Goal: Navigation & Orientation: Find specific page/section

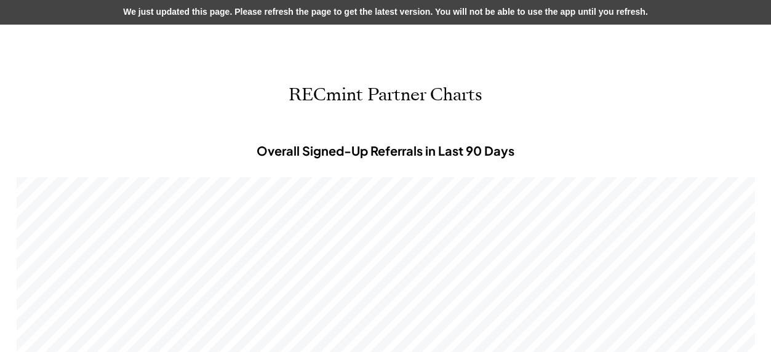
scroll to position [369, 738]
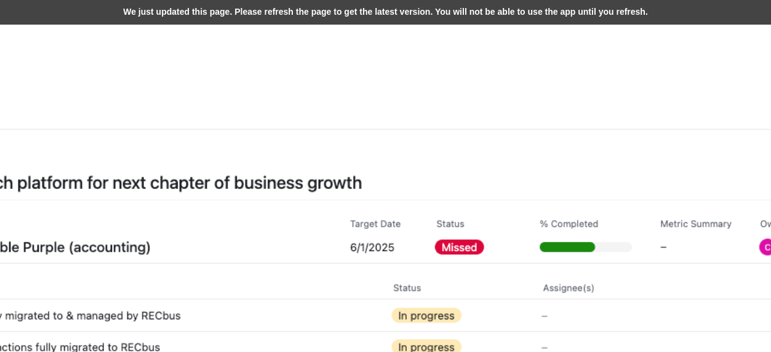
scroll to position [369, 738]
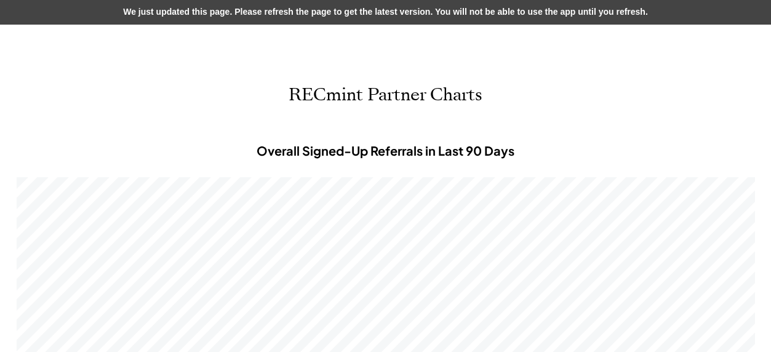
scroll to position [369, 738]
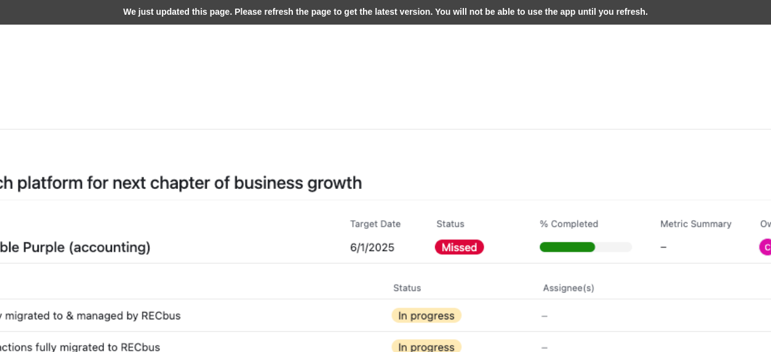
scroll to position [369, 738]
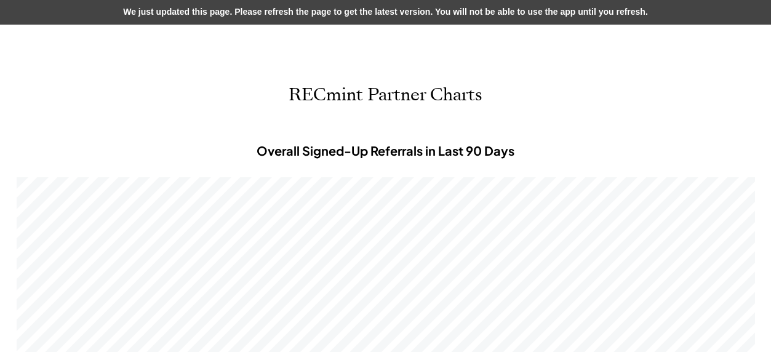
scroll to position [369, 738]
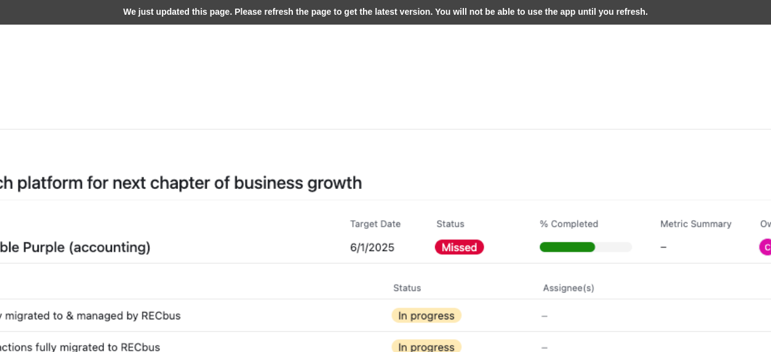
scroll to position [369, 738]
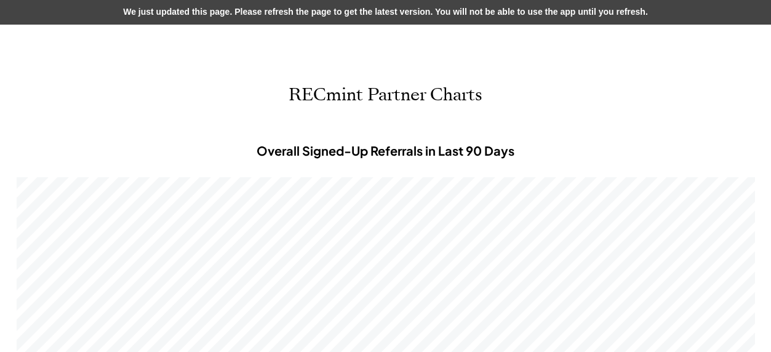
scroll to position [369, 738]
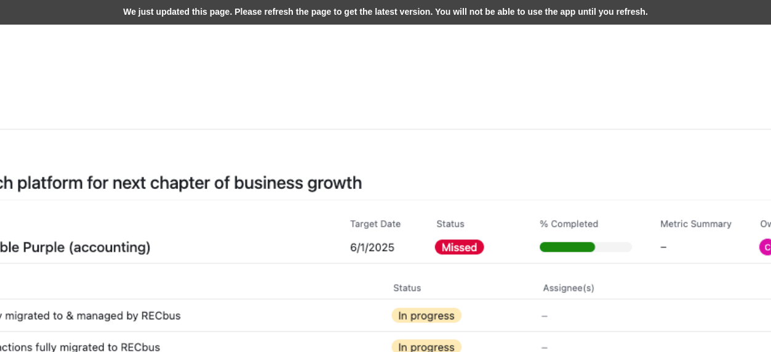
scroll to position [369, 738]
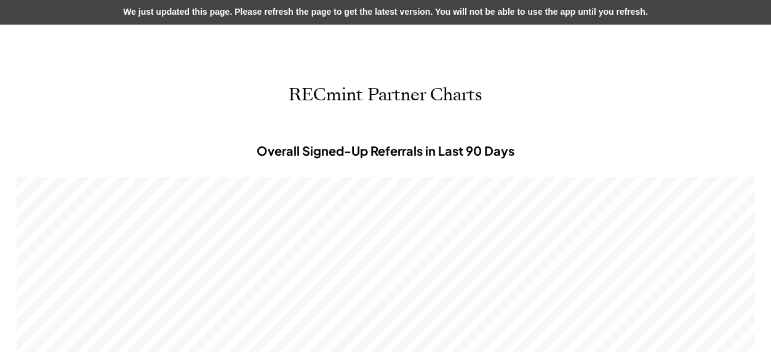
scroll to position [369, 738]
